Goal: Transaction & Acquisition: Purchase product/service

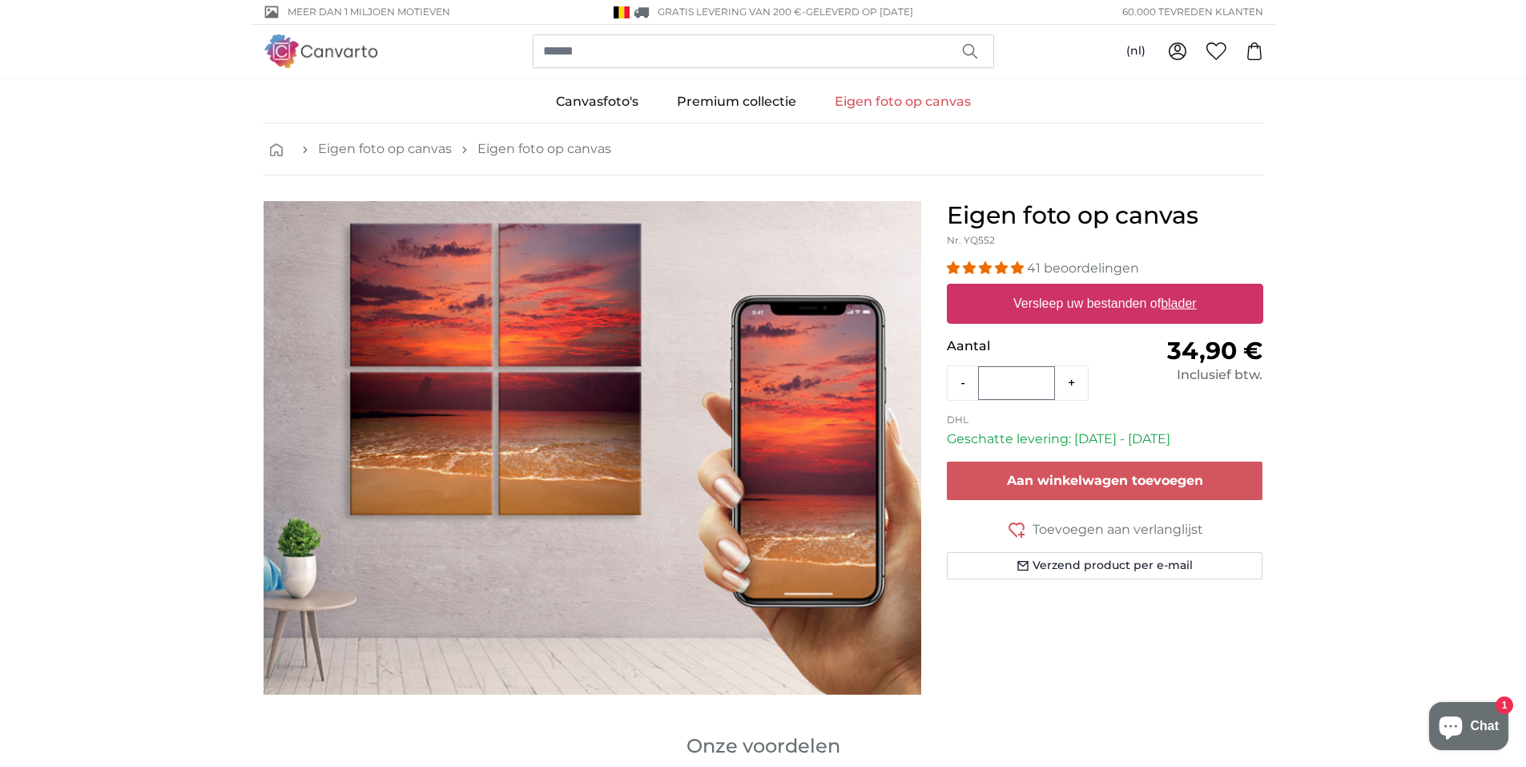
click at [1179, 300] on u "blader" at bounding box center [1178, 303] width 35 height 14
click at [1179, 288] on input "Versleep uw bestanden of blader" at bounding box center [1105, 286] width 316 height 5
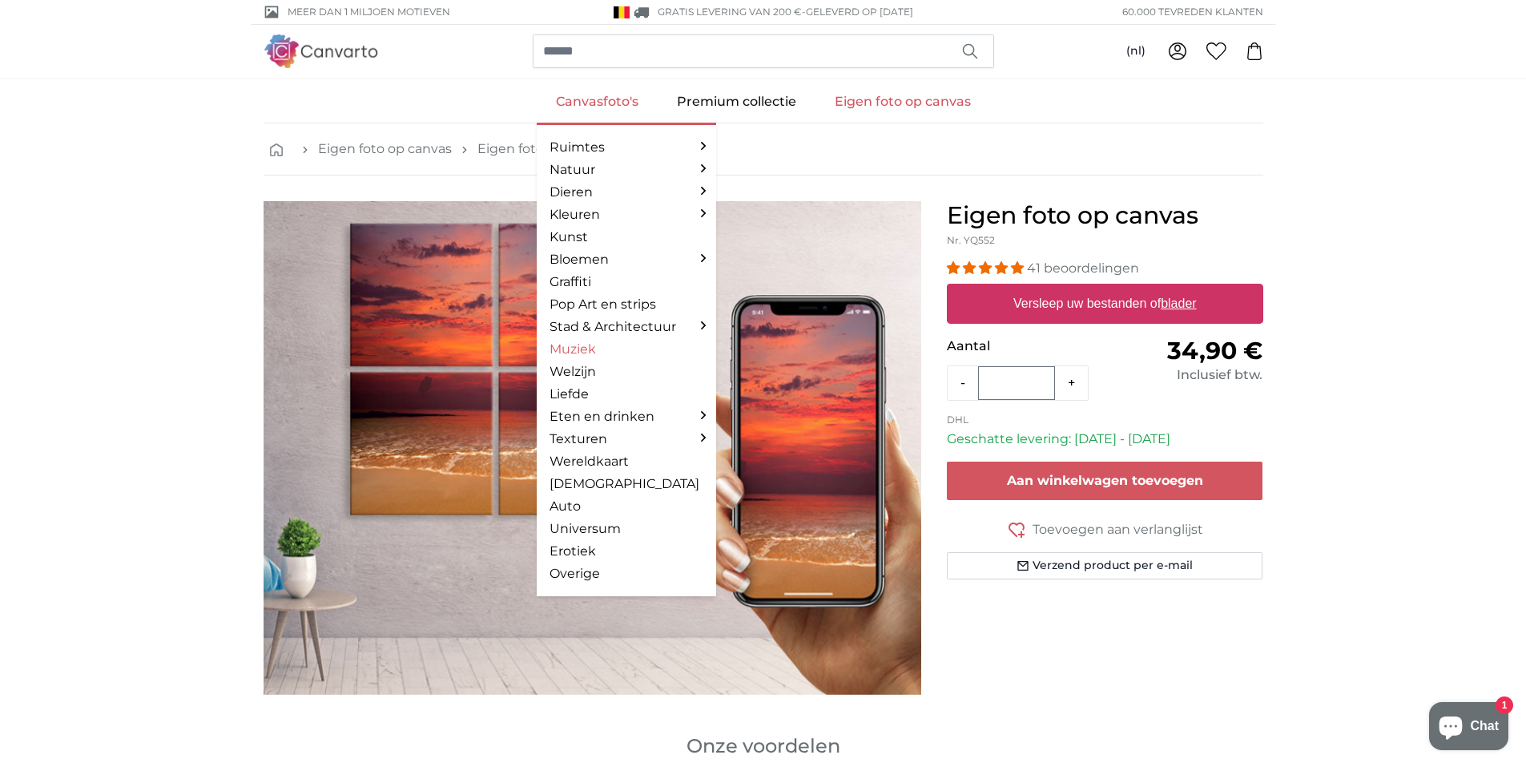
click at [590, 344] on link "Muziek" at bounding box center [627, 349] width 154 height 19
click at [604, 100] on link "Canvasfoto's" at bounding box center [597, 102] width 121 height 42
